Goal: Use online tool/utility: Utilize a website feature to perform a specific function

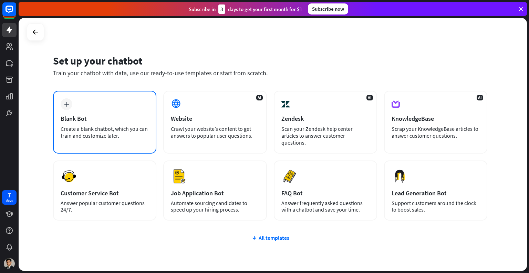
click at [140, 122] on div "Blank Bot" at bounding box center [105, 118] width 88 height 8
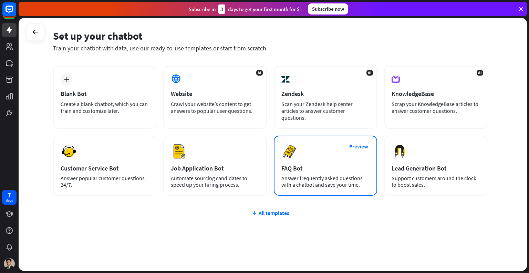
click at [313, 166] on div "Preview FAQ Bot [PERSON_NAME] frequently asked questions with a chatbot and sav…" at bounding box center [325, 165] width 103 height 60
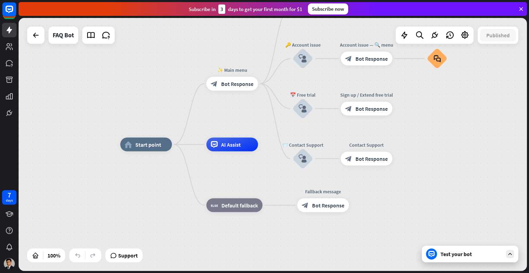
click at [449, 255] on div "Test your bot" at bounding box center [472, 253] width 62 height 7
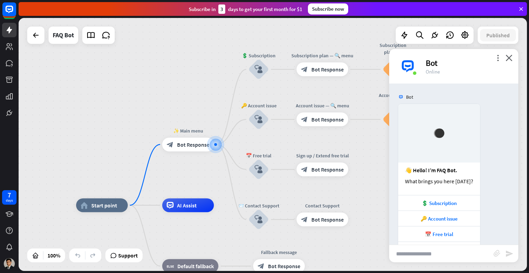
scroll to position [23, 0]
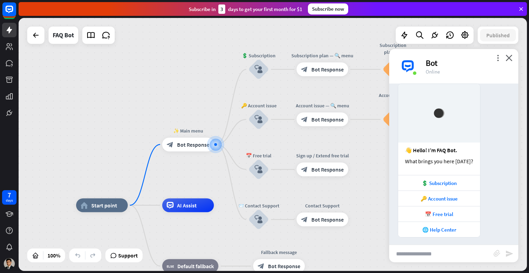
click at [422, 249] on input "text" at bounding box center [441, 253] width 104 height 17
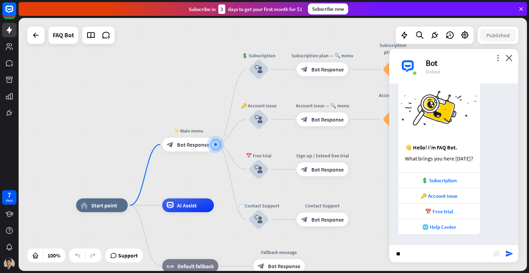
type input "***"
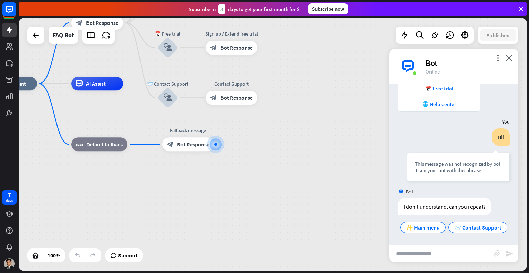
scroll to position [158, 0]
click at [511, 56] on icon "close" at bounding box center [509, 57] width 7 height 7
